Goal: Navigation & Orientation: Find specific page/section

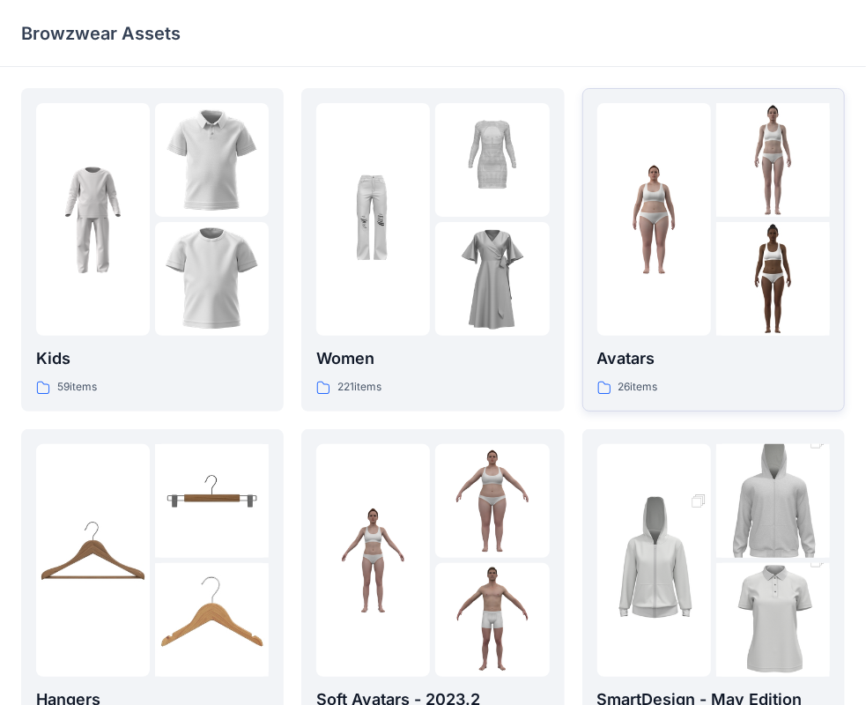
scroll to position [176, 0]
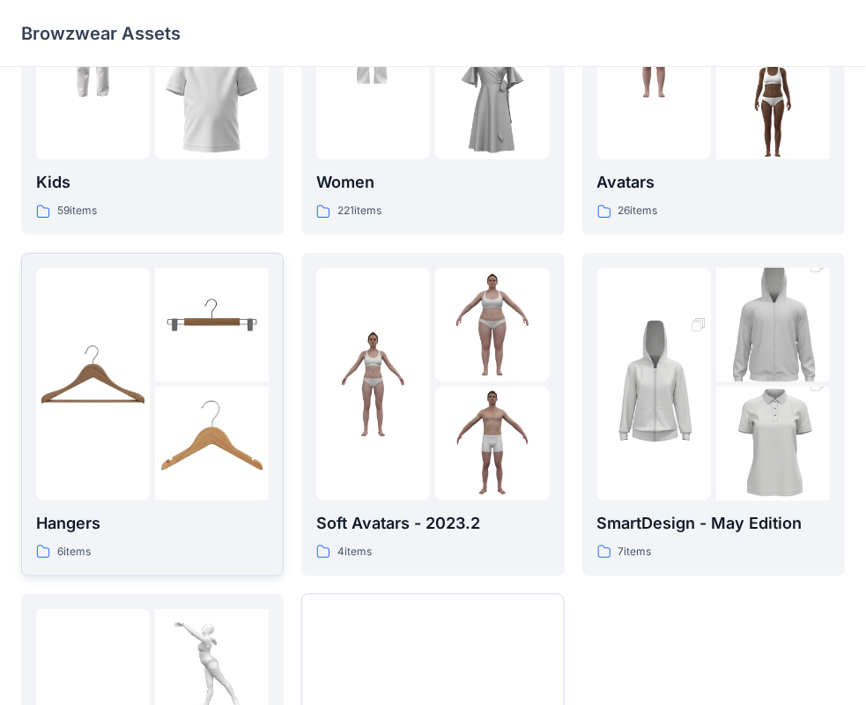
click at [85, 524] on p "Hangers" at bounding box center [152, 523] width 233 height 25
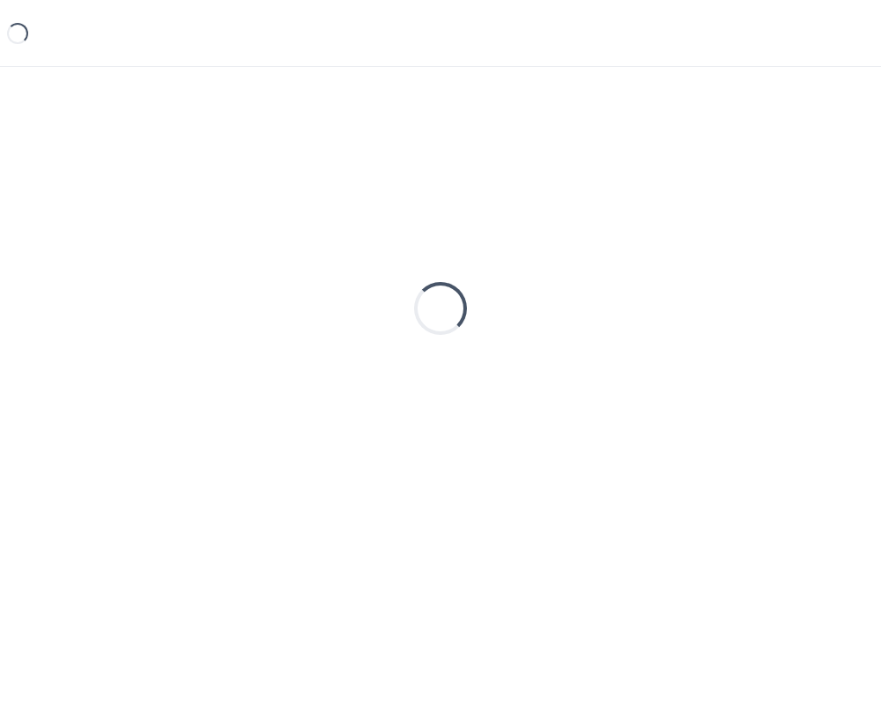
click at [85, 524] on div "Loading..." at bounding box center [440, 308] width 839 height 441
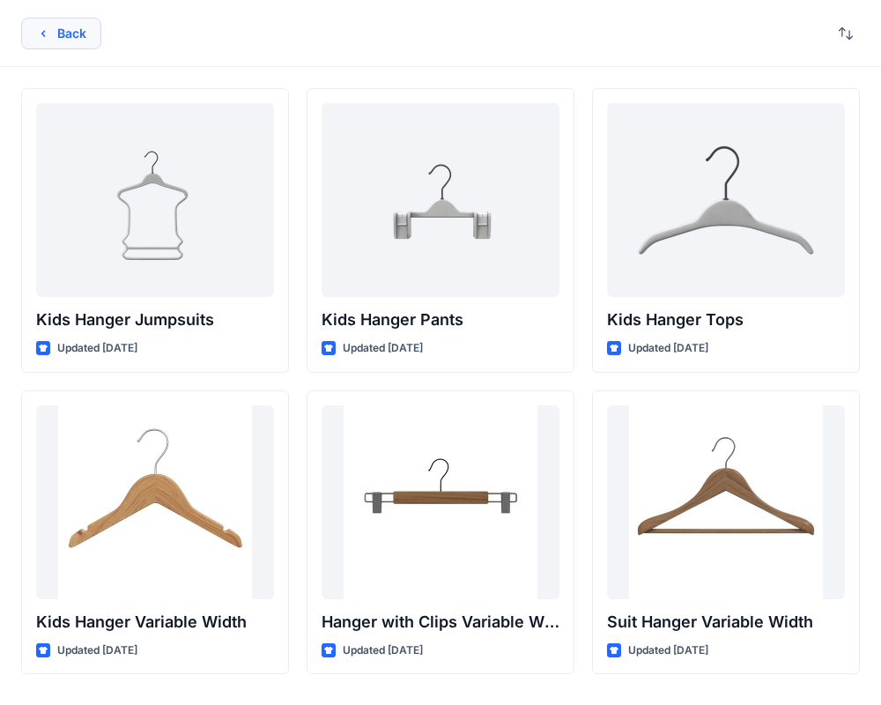
click at [78, 34] on button "Back" at bounding box center [61, 34] width 80 height 32
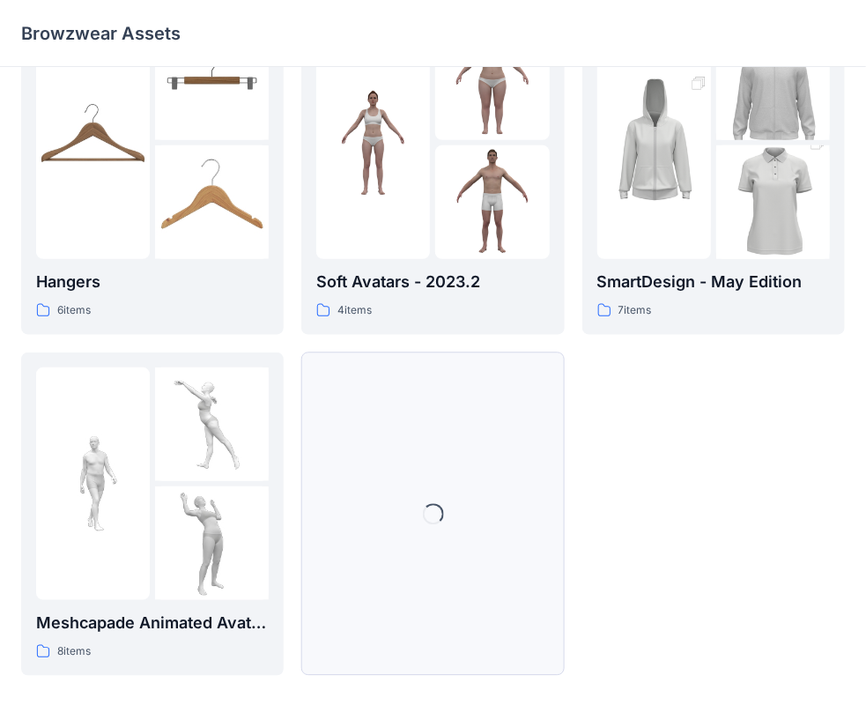
scroll to position [437, 0]
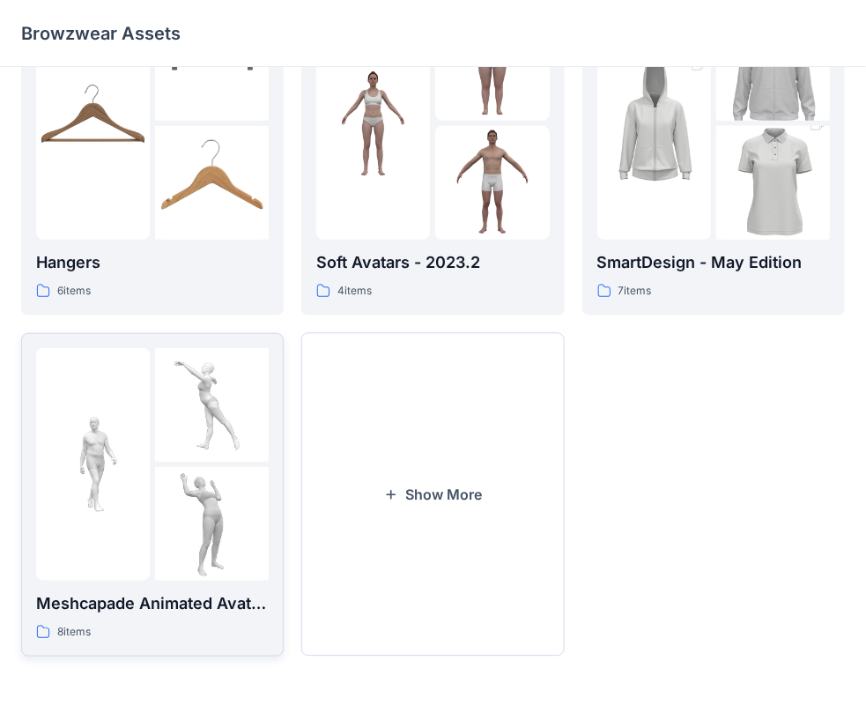
click at [205, 601] on p "Meshcapade Animated Avatars" at bounding box center [152, 603] width 233 height 25
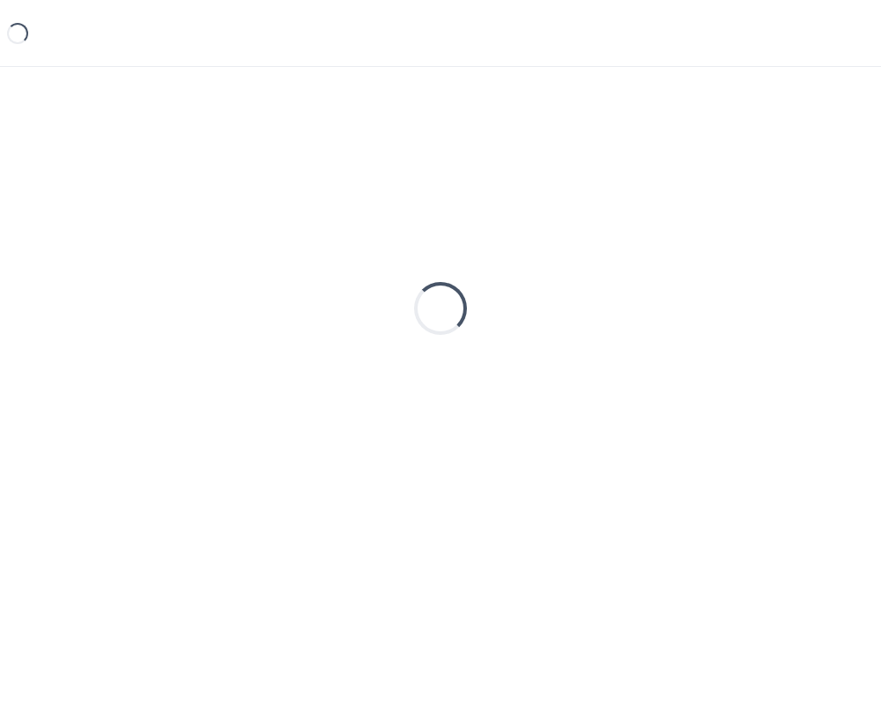
click at [205, 601] on div "Loading..." at bounding box center [440, 357] width 881 height 581
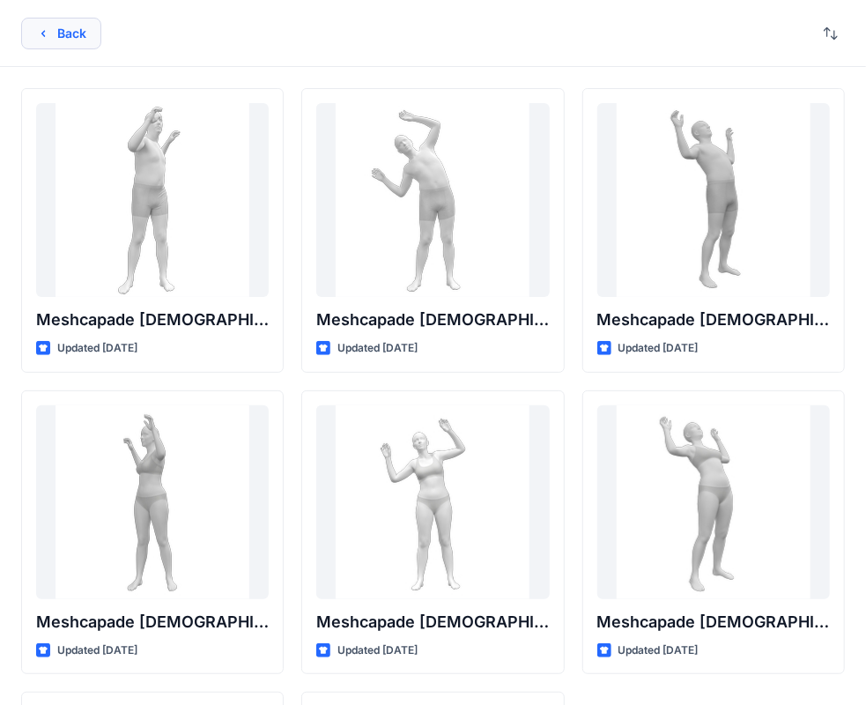
click at [70, 33] on button "Back" at bounding box center [61, 34] width 80 height 32
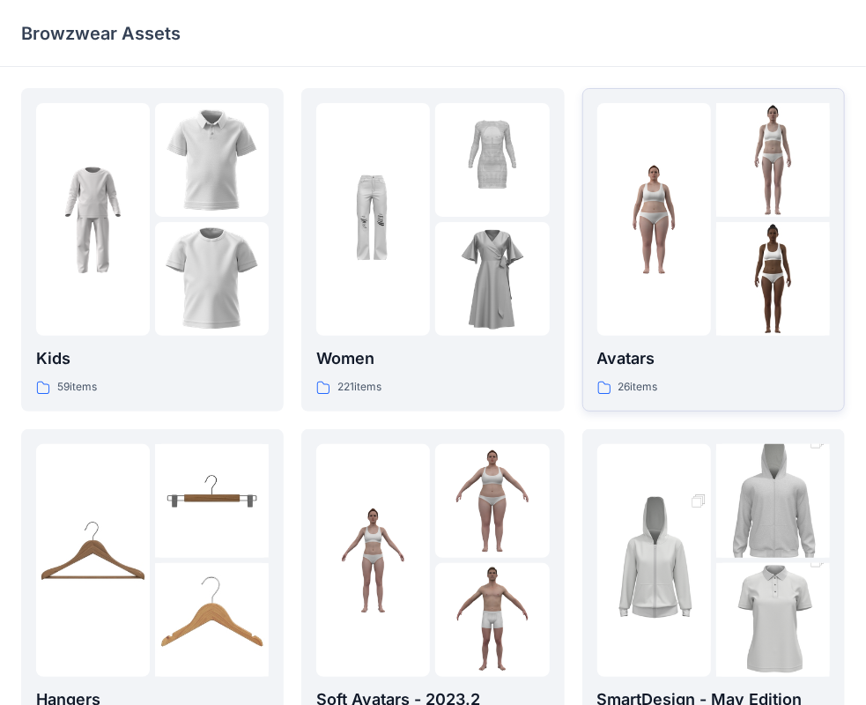
click at [685, 362] on p "Avatars" at bounding box center [713, 358] width 233 height 25
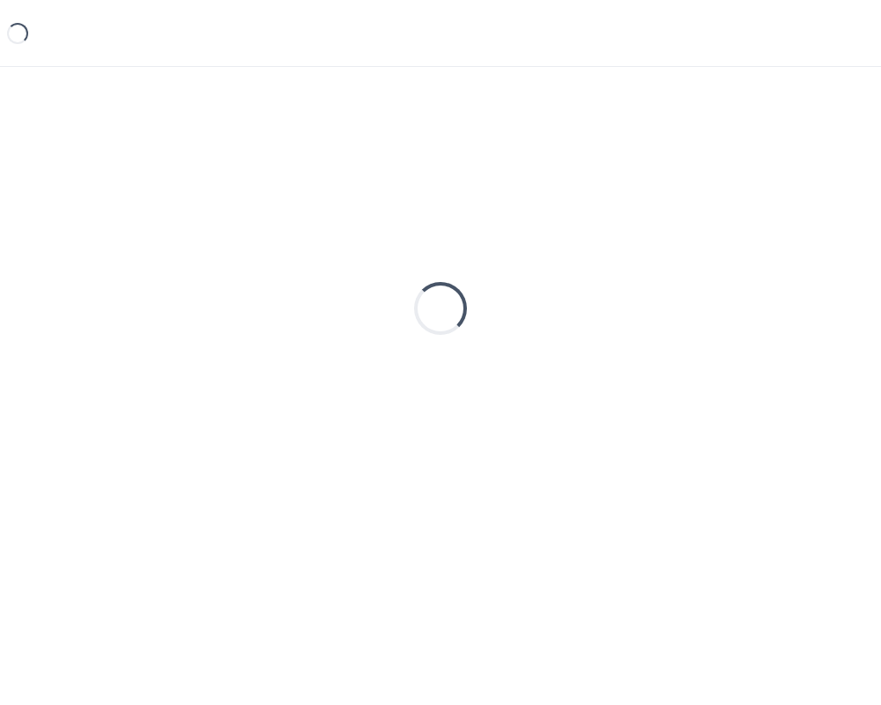
click at [685, 362] on div "Loading..." at bounding box center [440, 308] width 839 height 441
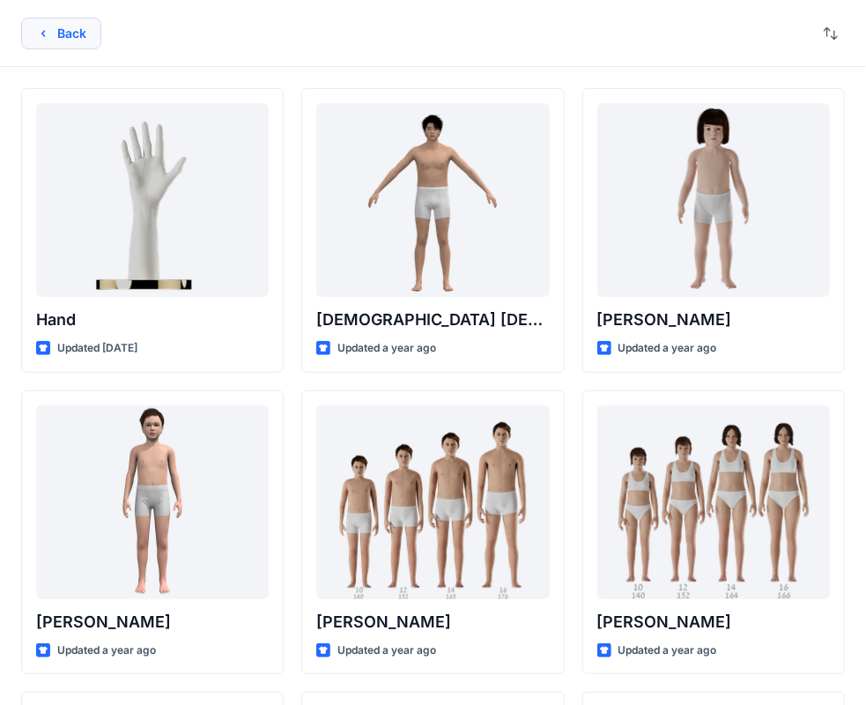
click at [51, 33] on button "Back" at bounding box center [61, 34] width 80 height 32
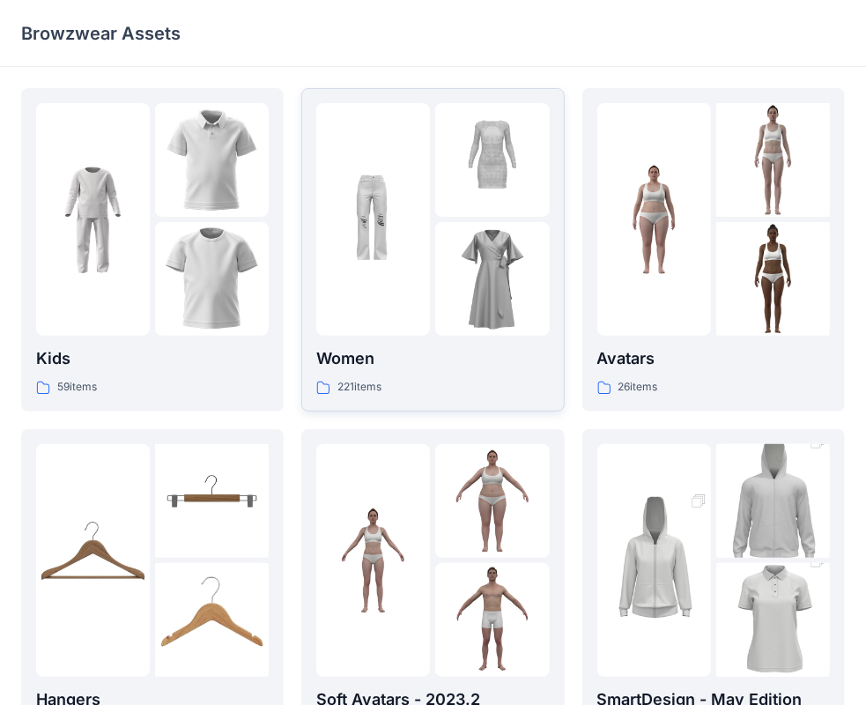
click at [392, 362] on p "Women" at bounding box center [432, 358] width 233 height 25
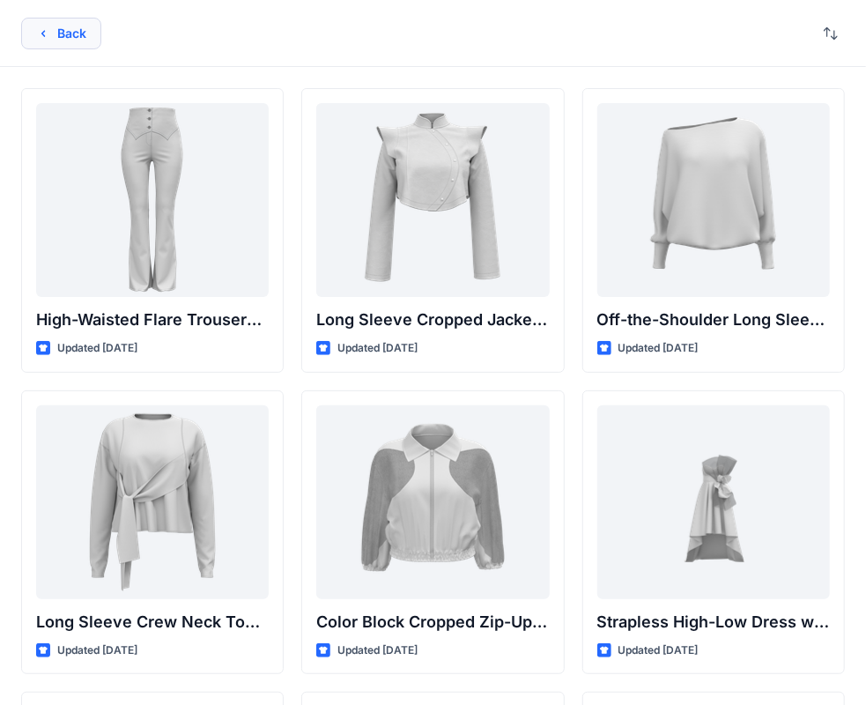
click at [85, 37] on button "Back" at bounding box center [61, 34] width 80 height 32
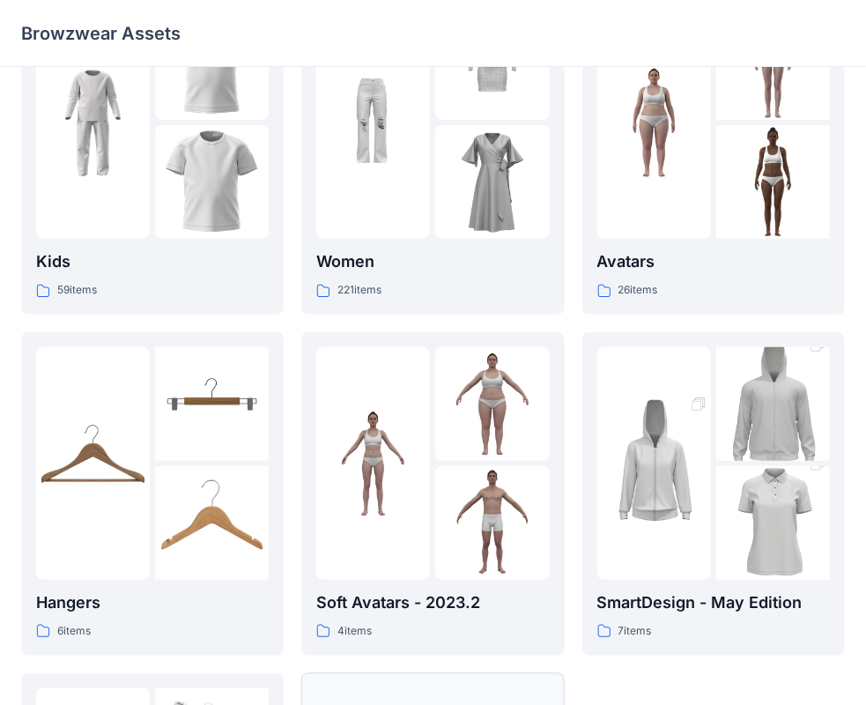
scroll to position [437, 0]
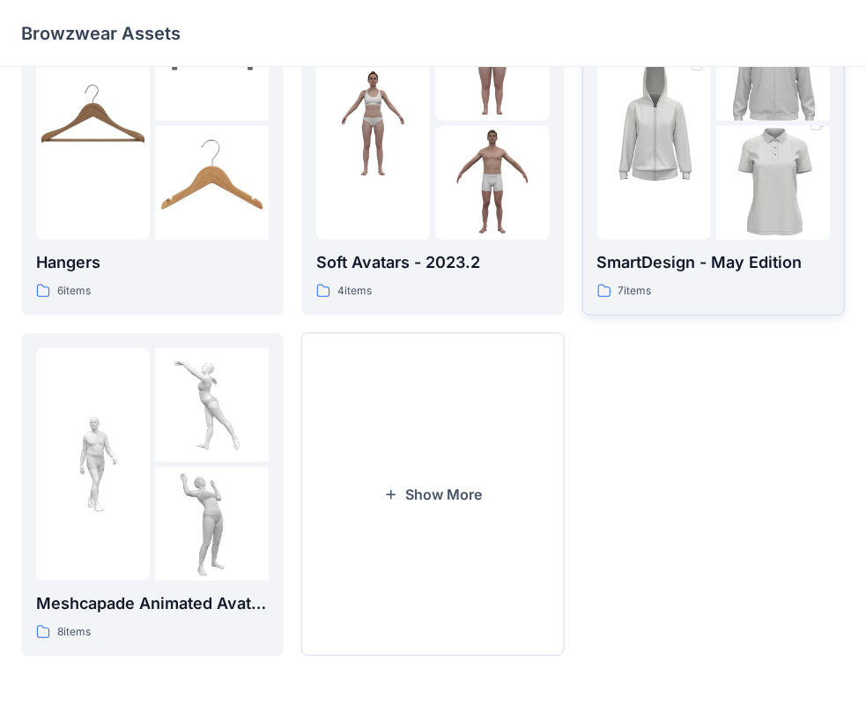
click at [747, 259] on p "SmartDesign - May Edition" at bounding box center [713, 262] width 233 height 25
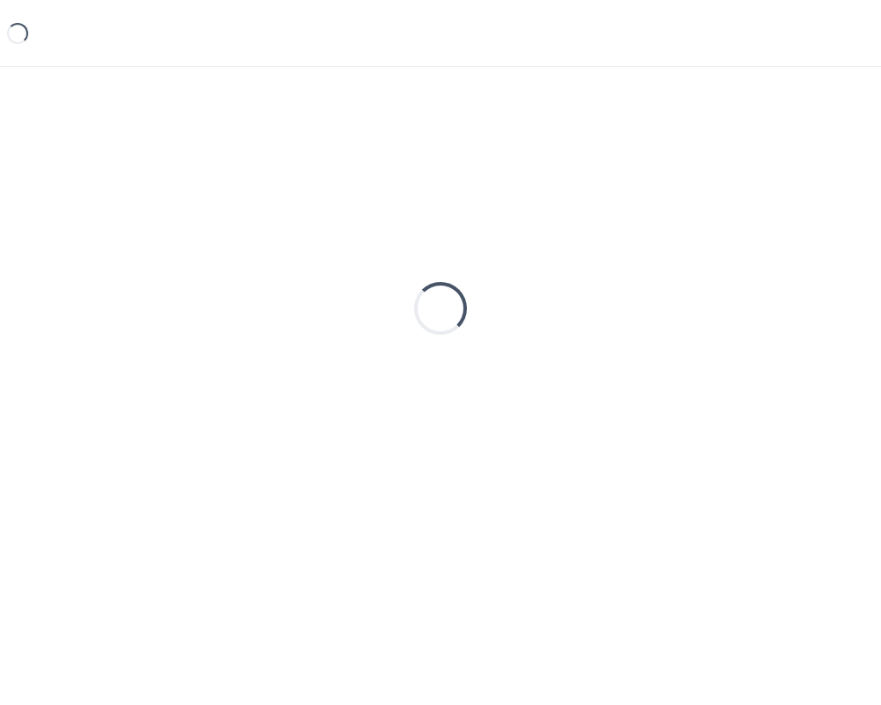
click at [747, 259] on div "Loading..." at bounding box center [440, 308] width 839 height 441
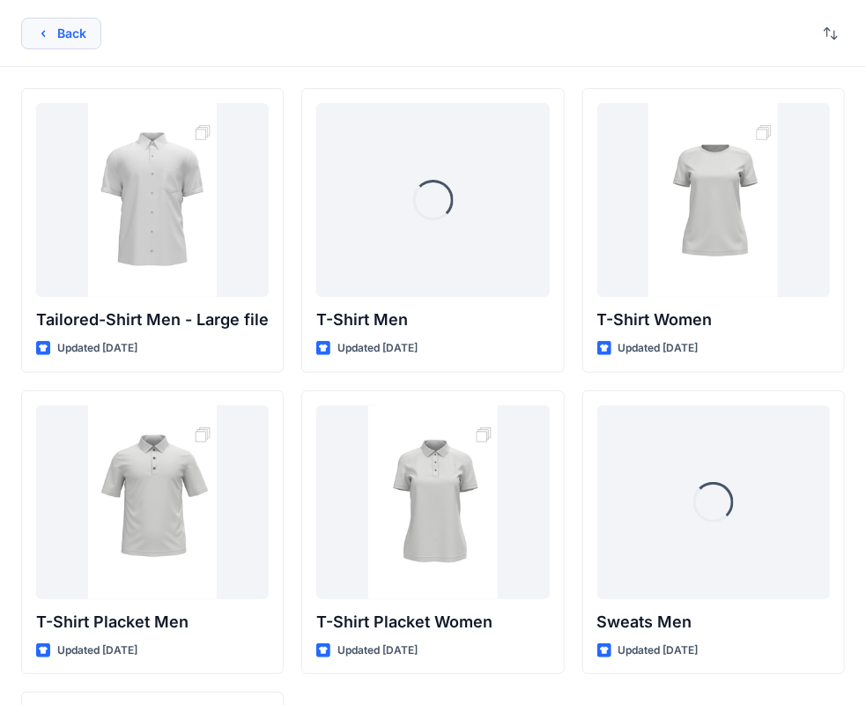
click at [53, 34] on button "Back" at bounding box center [61, 34] width 80 height 32
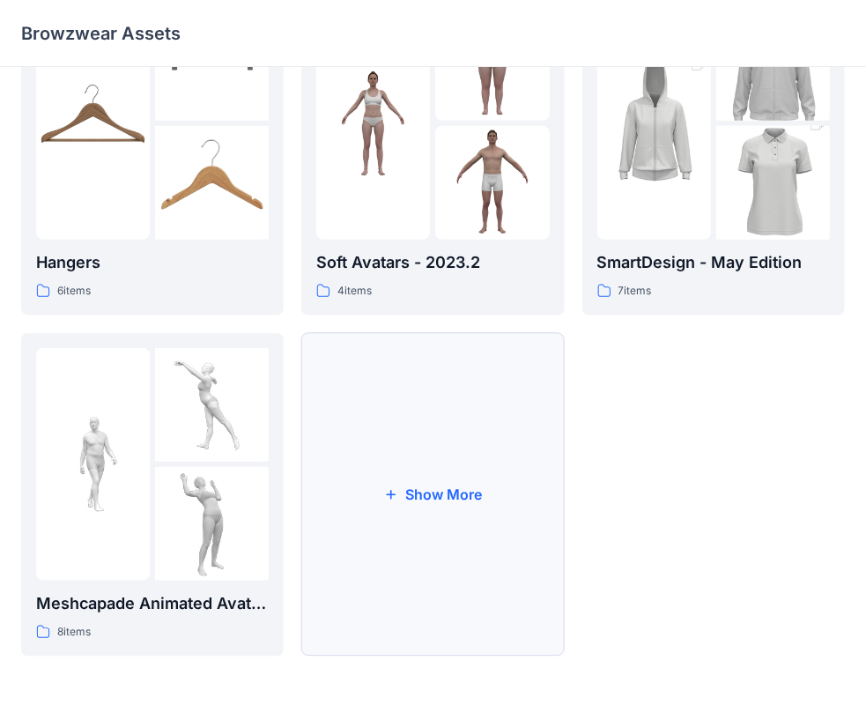
click at [458, 485] on button "Show More" at bounding box center [432, 494] width 263 height 323
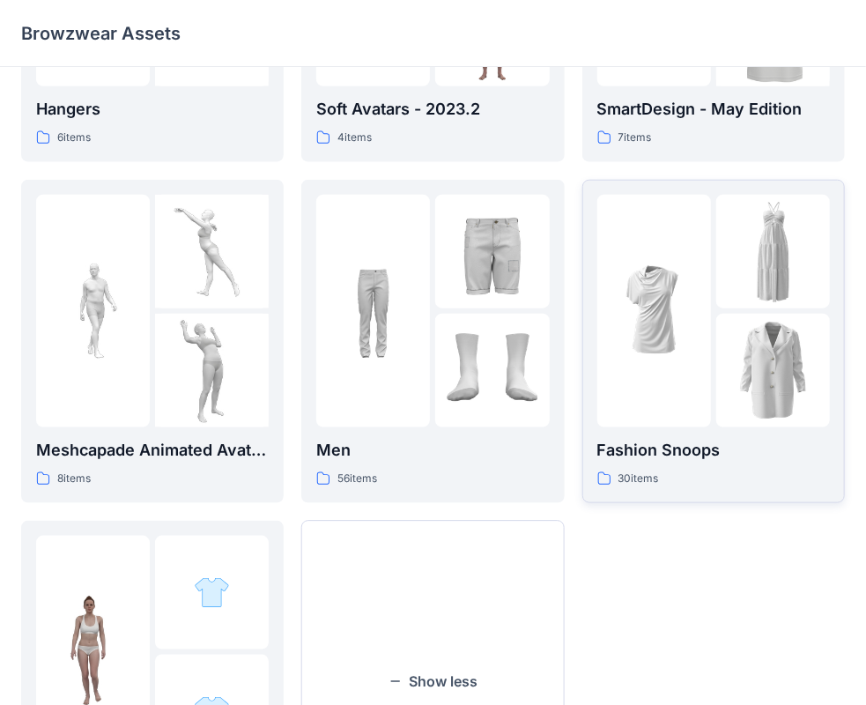
scroll to position [779, 0]
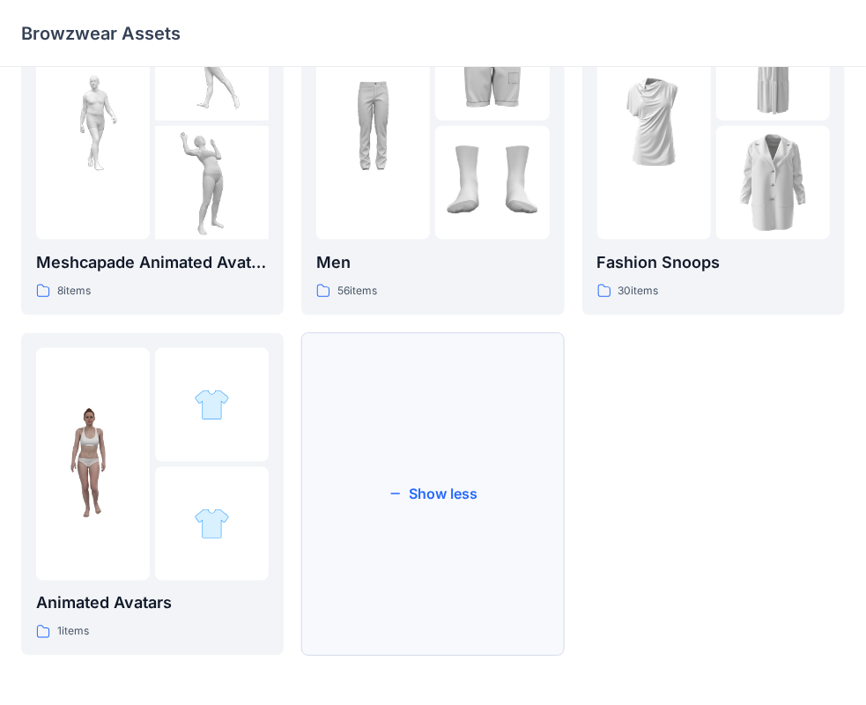
click at [460, 475] on button "Show less" at bounding box center [432, 494] width 263 height 323
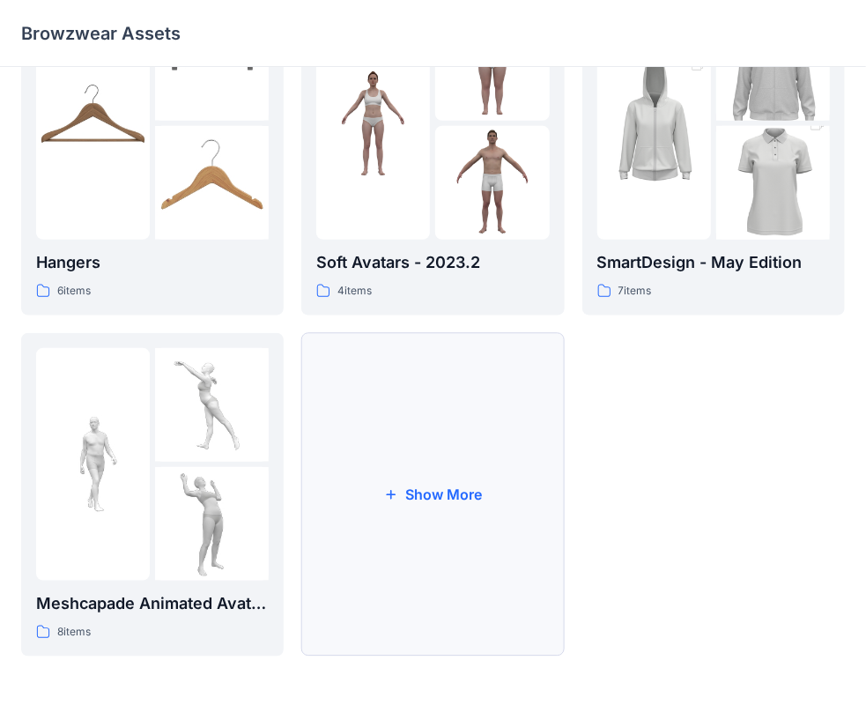
click at [423, 491] on button "Show More" at bounding box center [432, 494] width 263 height 323
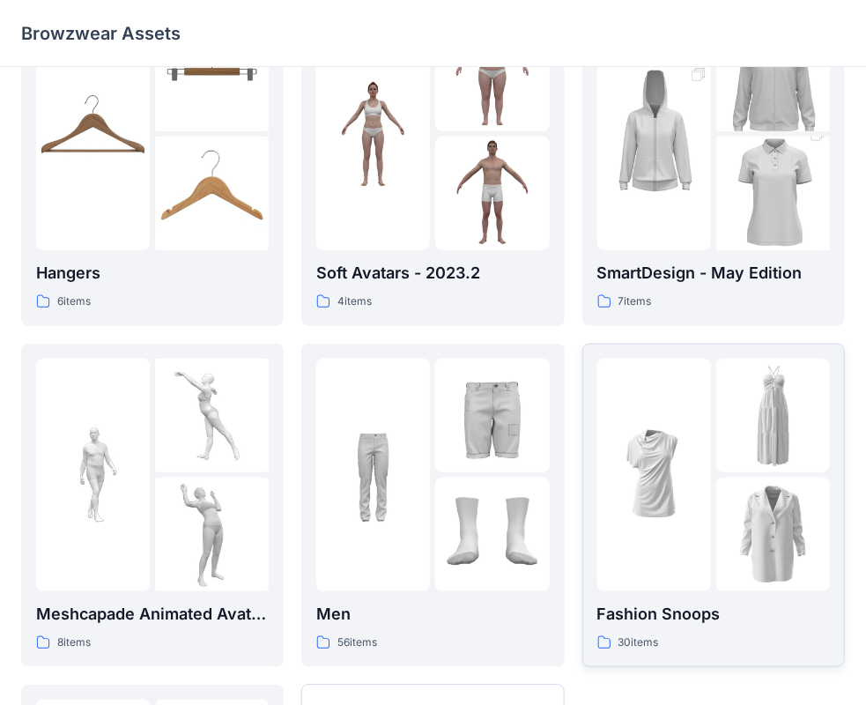
scroll to position [691, 0]
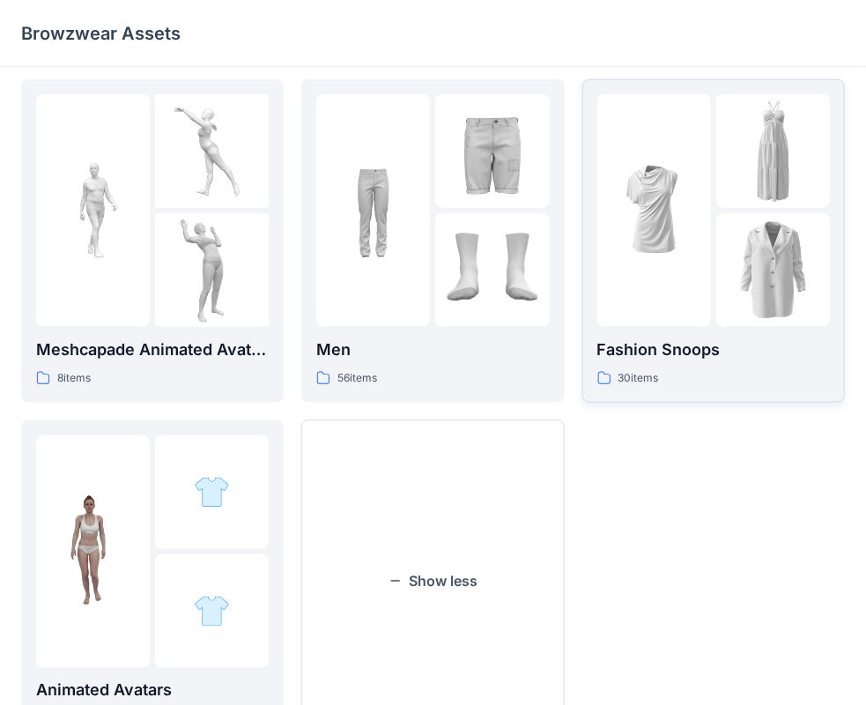
click at [700, 352] on p "Fashion Snoops" at bounding box center [713, 349] width 233 height 25
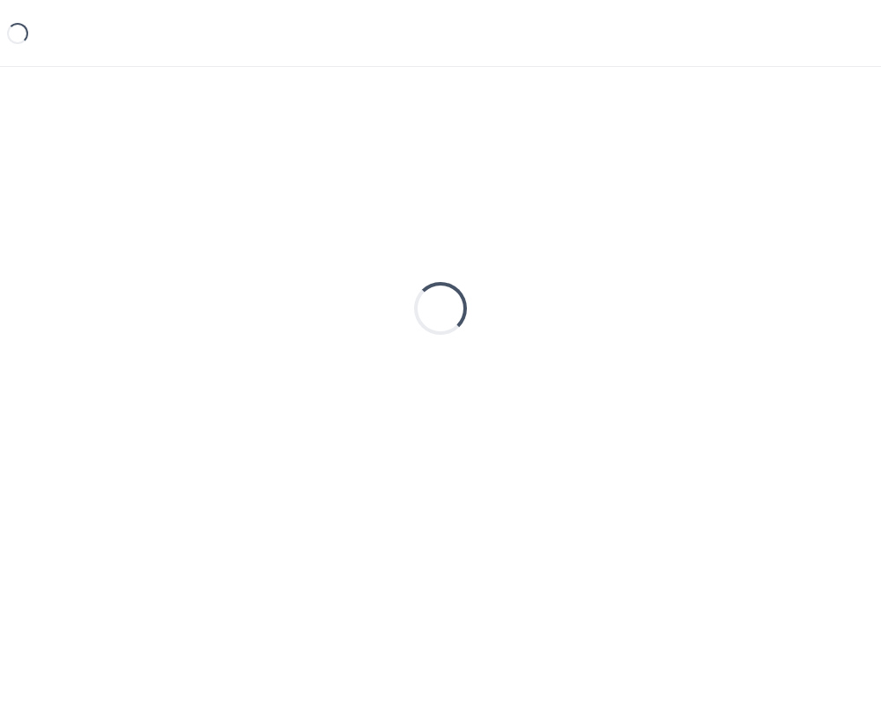
click at [700, 352] on div "Loading..." at bounding box center [440, 308] width 839 height 441
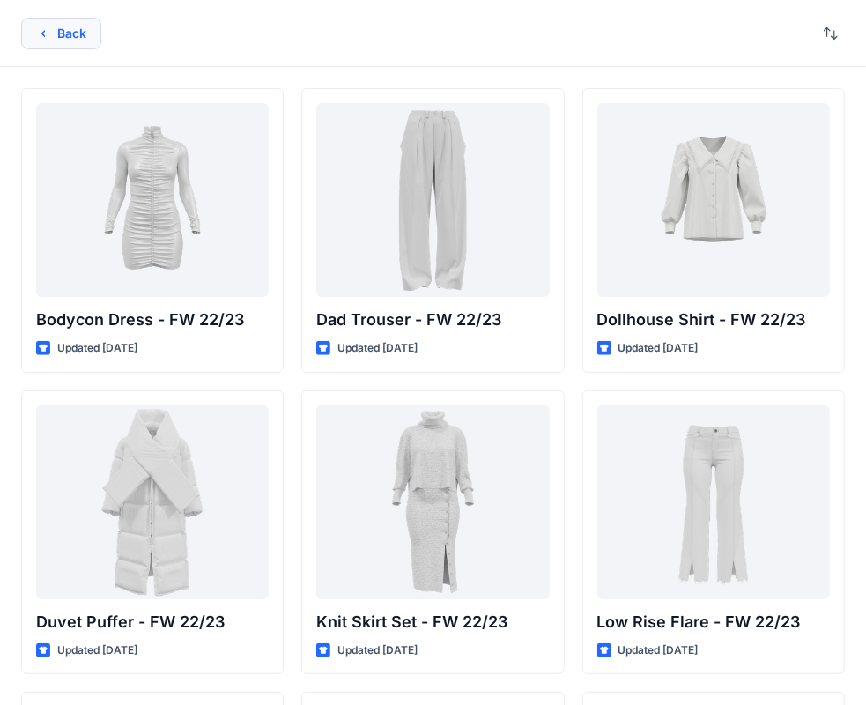
click at [48, 33] on icon "button" at bounding box center [43, 33] width 14 height 14
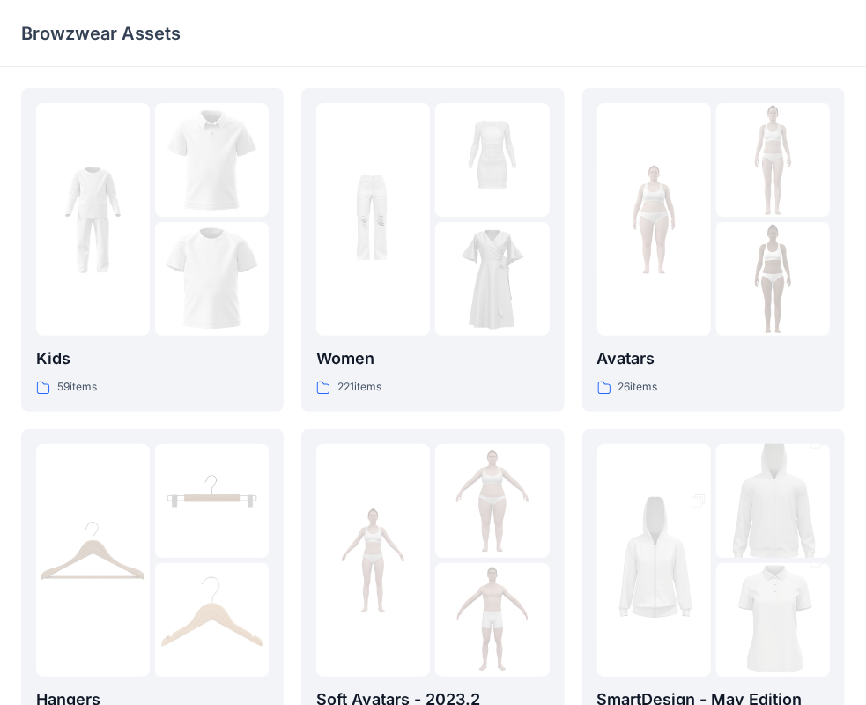
scroll to position [691, 0]
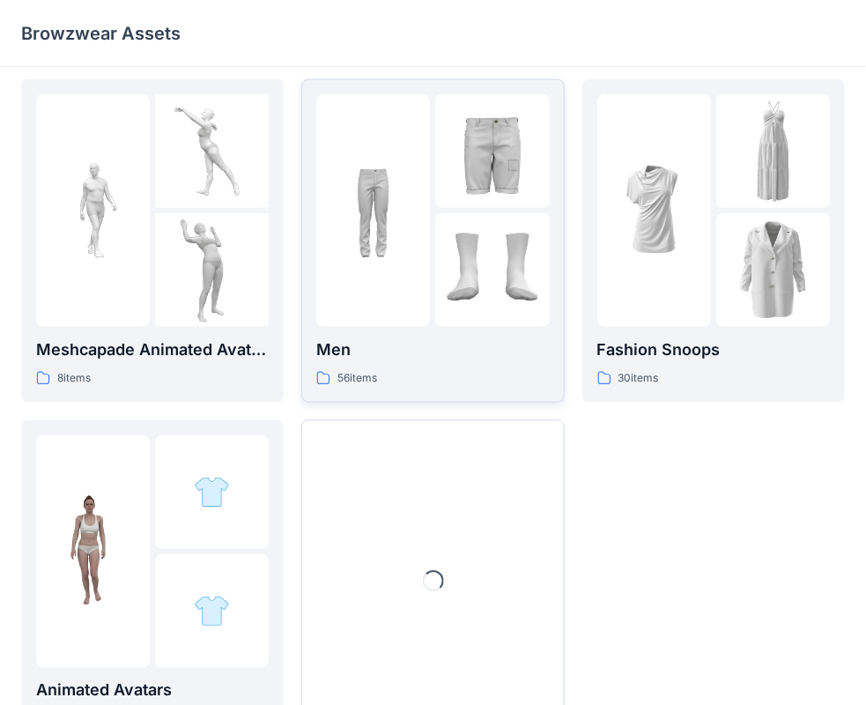
click at [455, 331] on div "Men 56 items" at bounding box center [432, 240] width 233 height 293
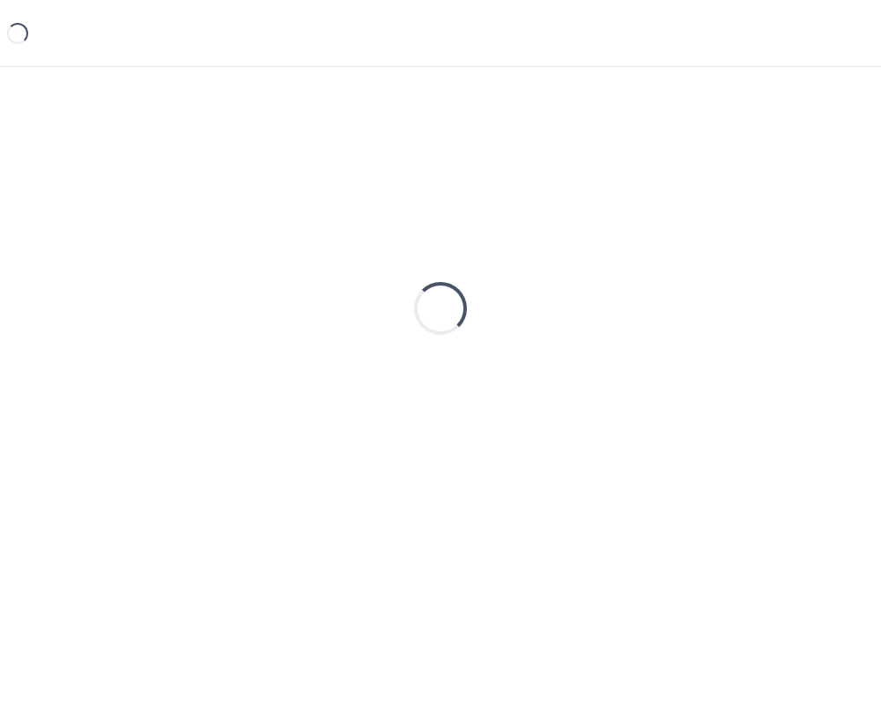
click at [455, 331] on div "Loading..." at bounding box center [440, 308] width 53 height 53
